Goal: Task Accomplishment & Management: Use online tool/utility

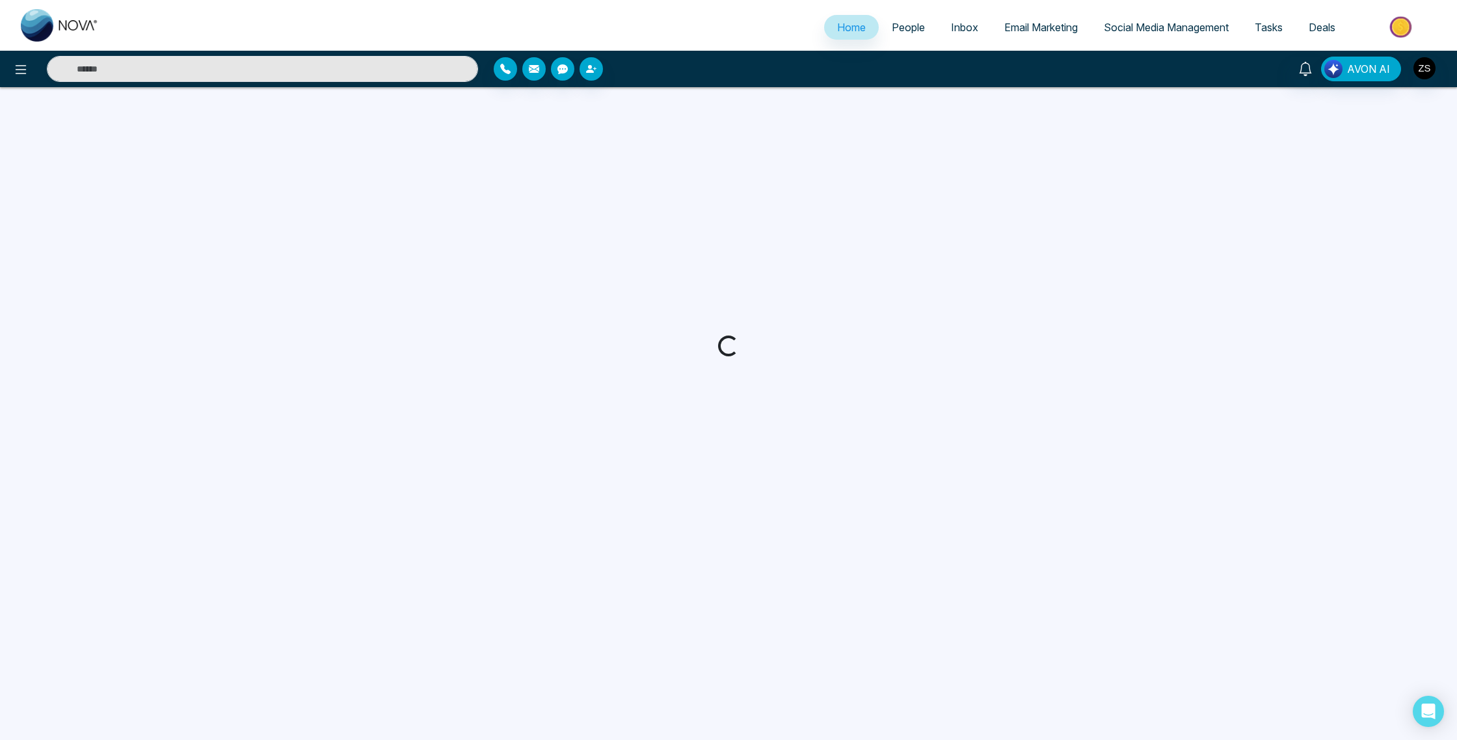
select select "*"
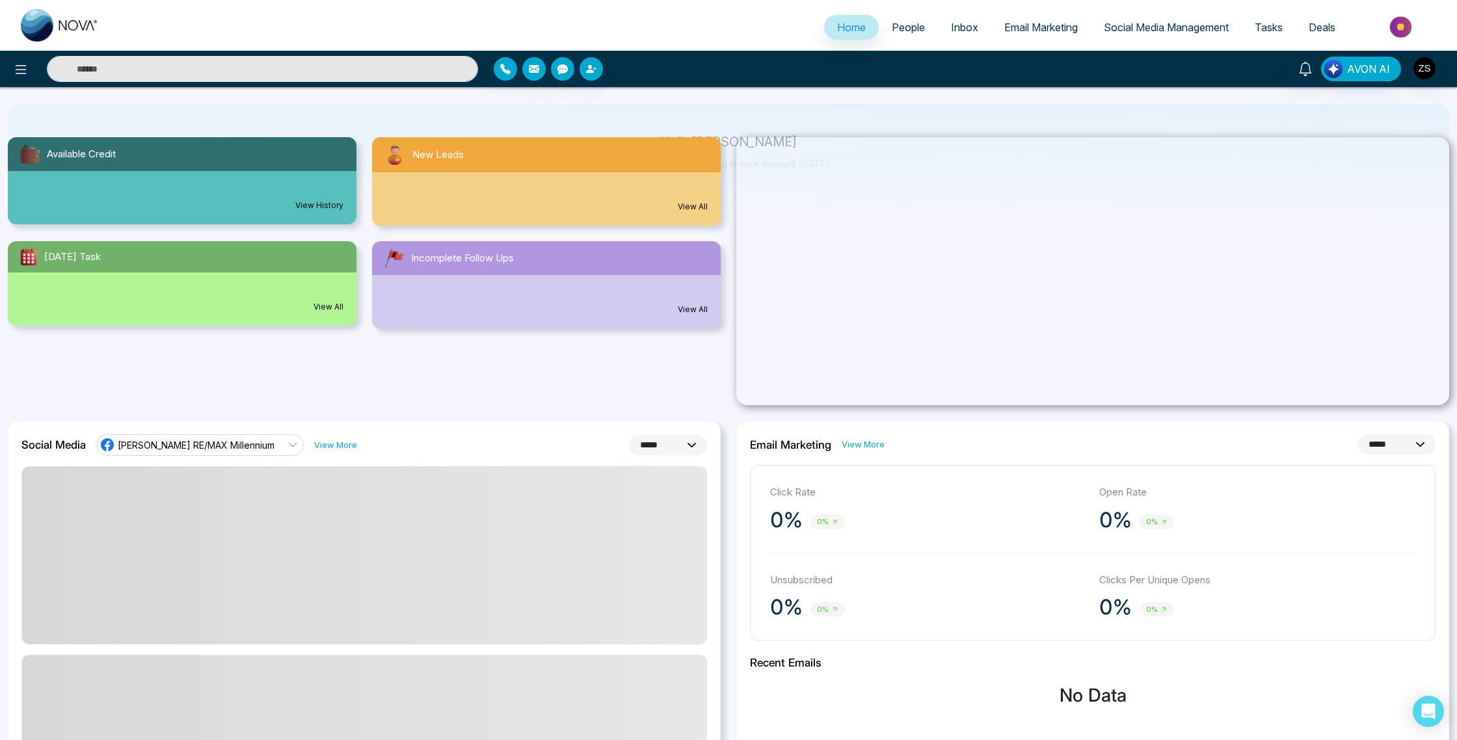
scroll to position [95, 0]
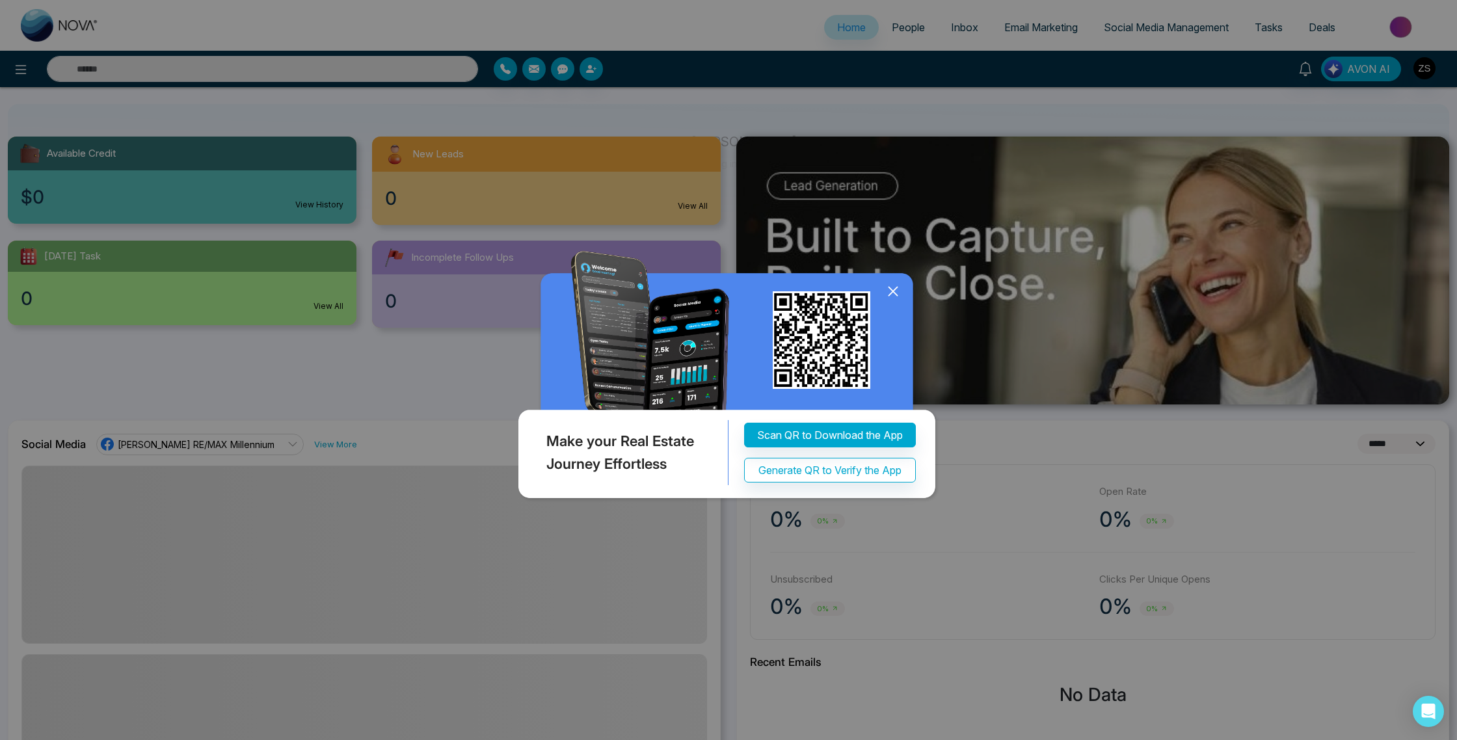
drag, startPoint x: 321, startPoint y: 435, endPoint x: 294, endPoint y: 436, distance: 27.3
click at [321, 435] on div "Make your Real Estate Journey Effortless Scan QR to Download the App Generate Q…" at bounding box center [728, 370] width 1457 height 740
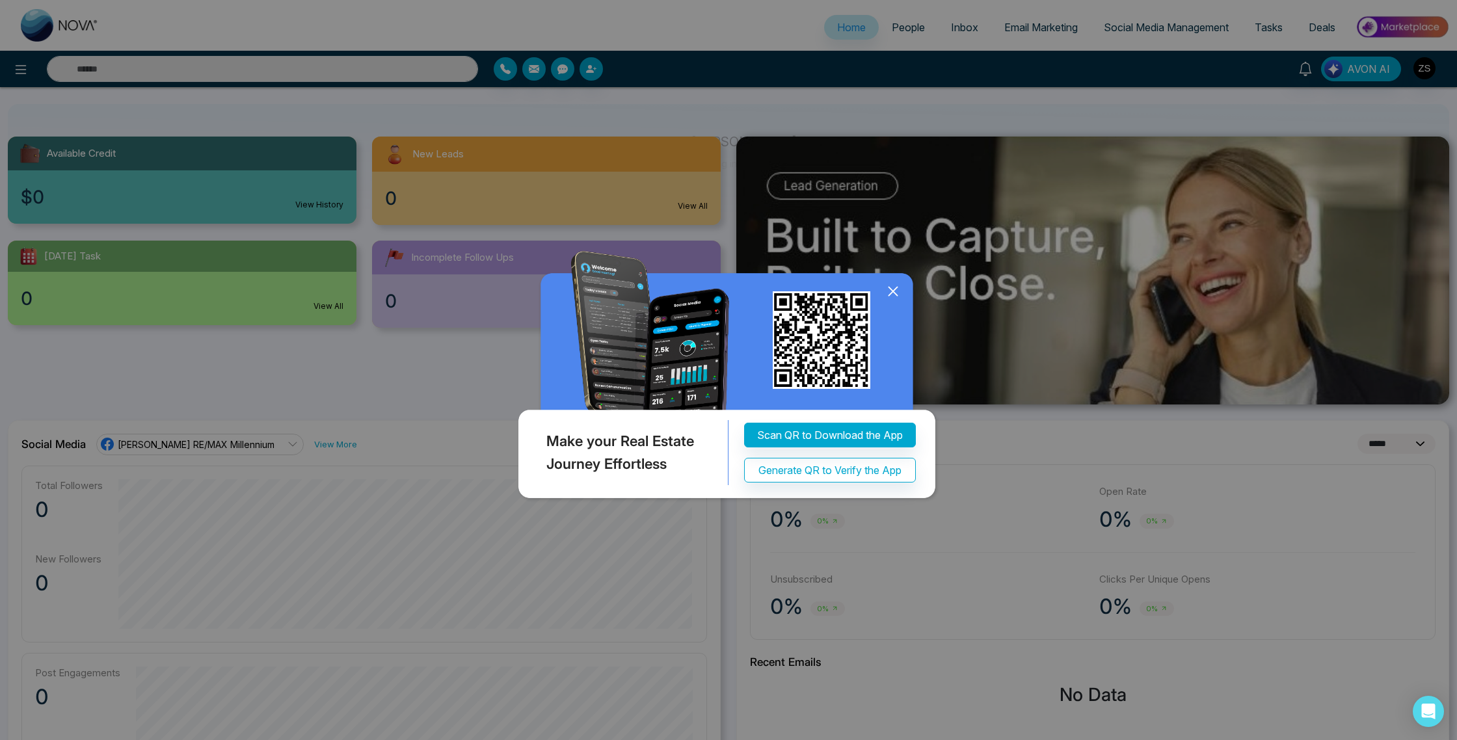
click at [267, 444] on div "Make your Real Estate Journey Effortless Scan QR to Download the App Generate Q…" at bounding box center [728, 370] width 1457 height 740
click at [277, 445] on div "Make your Real Estate Journey Effortless Scan QR to Download the App Generate Q…" at bounding box center [728, 370] width 1457 height 740
click at [890, 289] on icon at bounding box center [892, 291] width 8 height 8
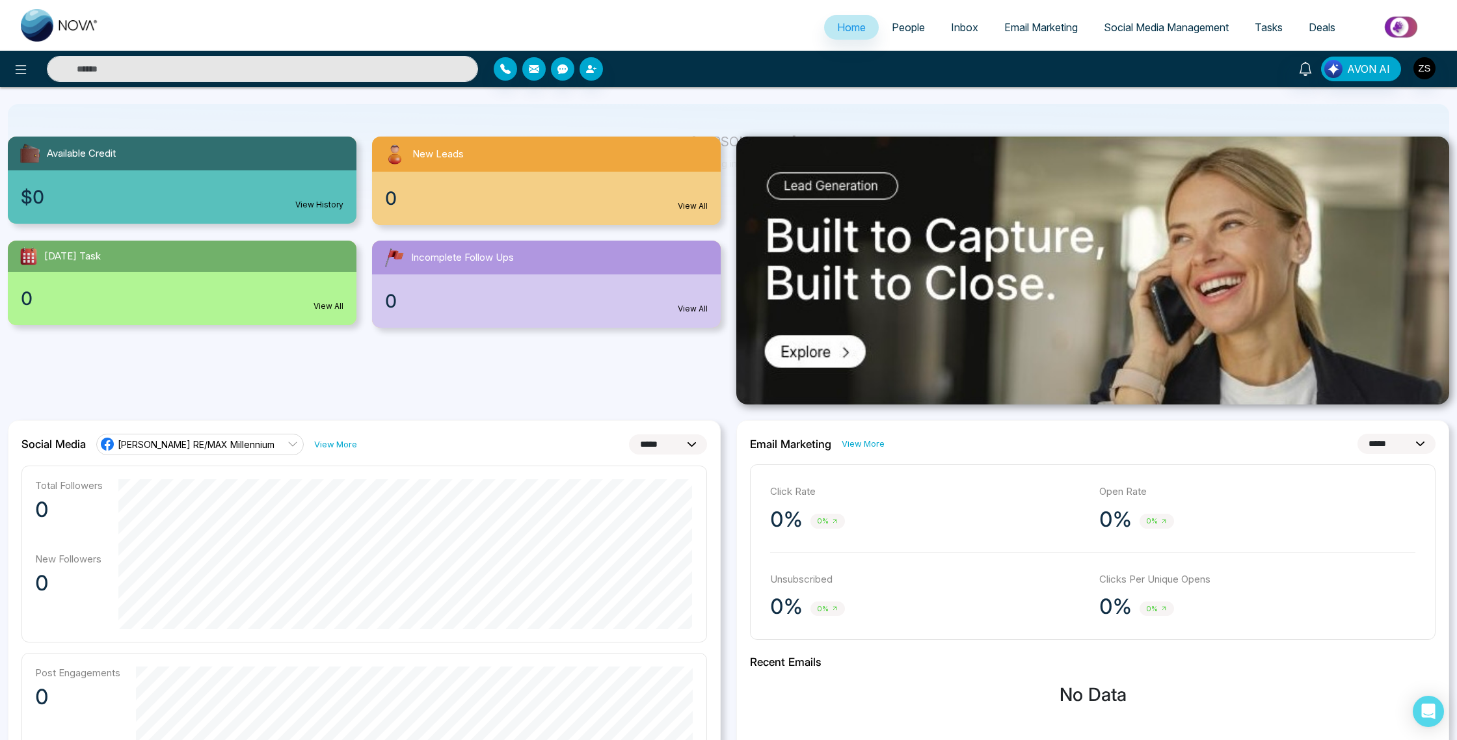
scroll to position [94, 0]
click at [257, 444] on span "[PERSON_NAME] RE/MAX Millennium" at bounding box center [196, 445] width 157 height 12
click at [321, 423] on div "**********" at bounding box center [364, 726] width 713 height 610
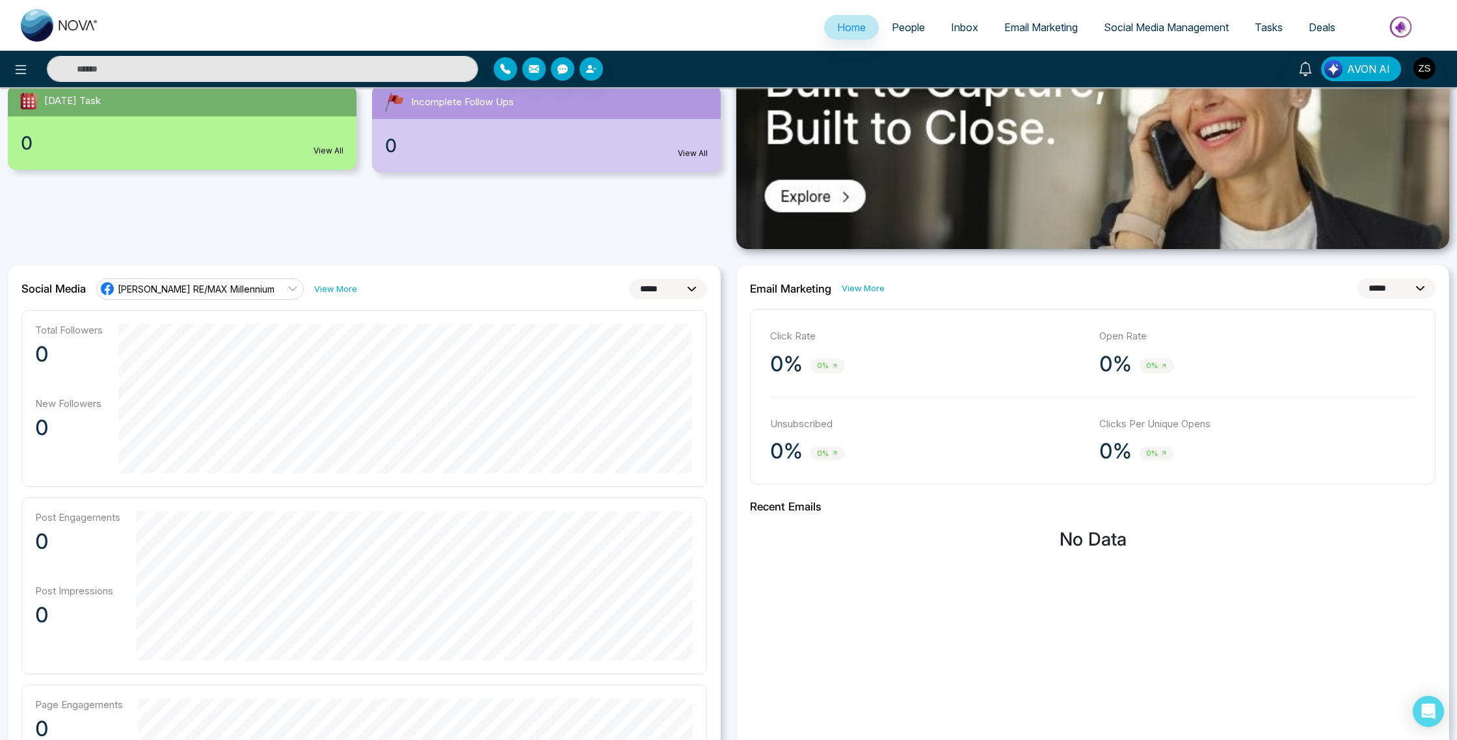
scroll to position [254, 0]
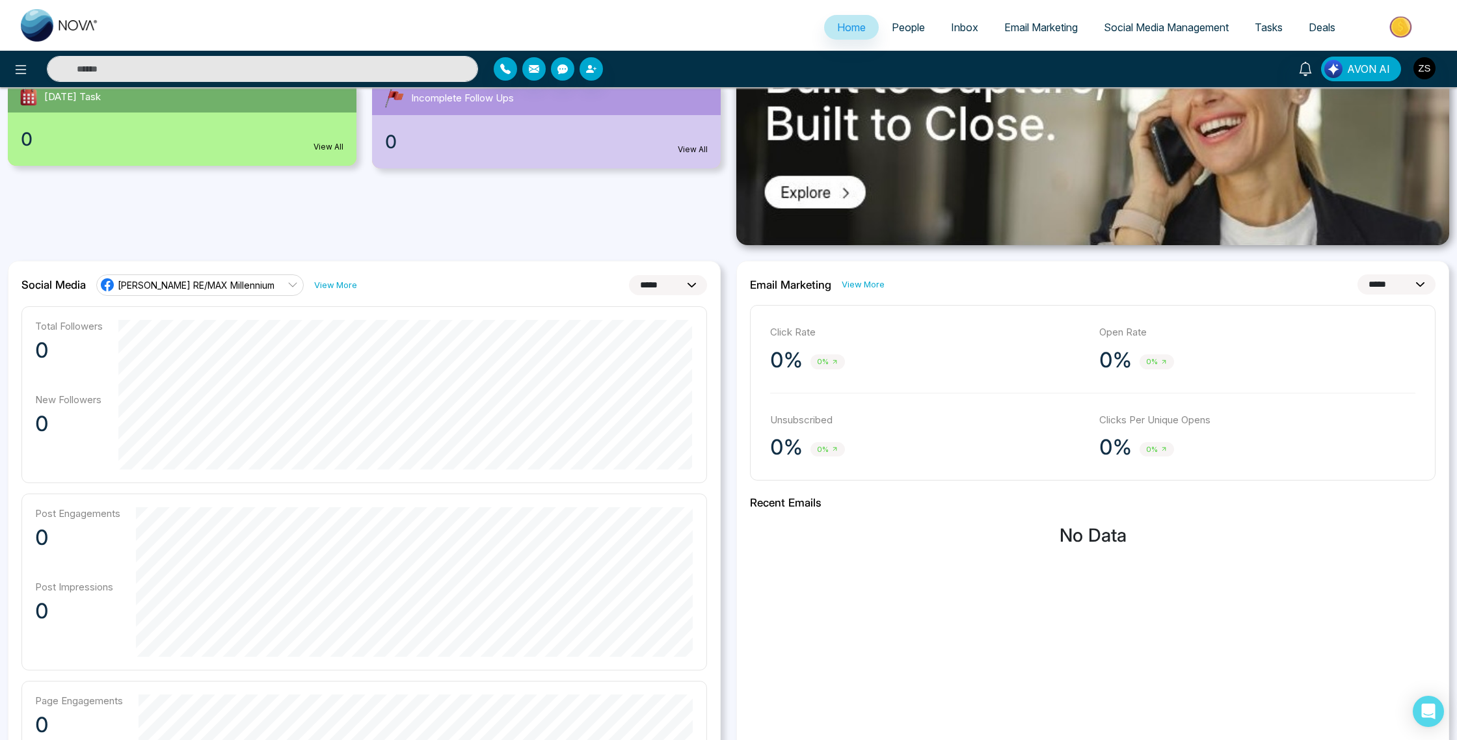
click at [314, 287] on link "View More" at bounding box center [335, 285] width 43 height 12
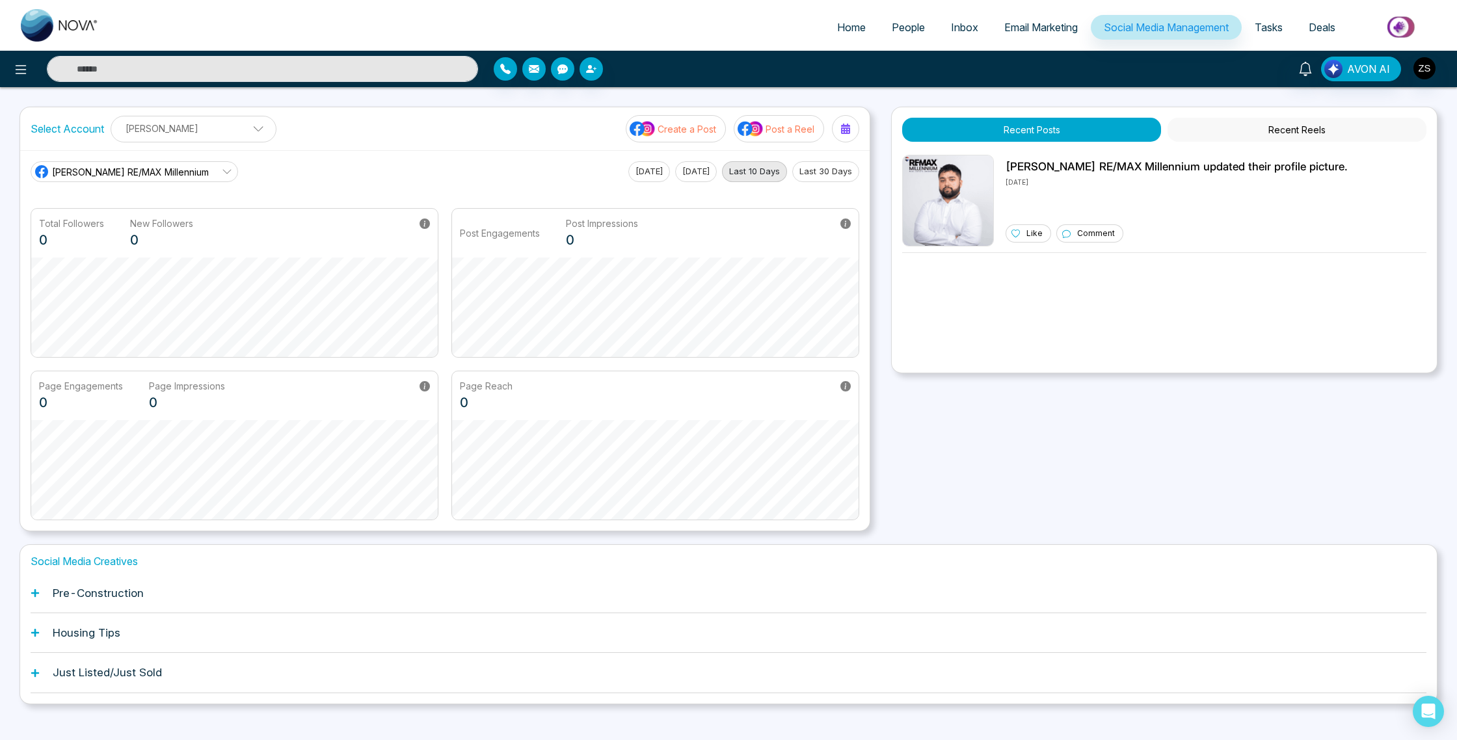
click at [672, 139] on button "Create a Post" at bounding box center [676, 128] width 100 height 27
